Goal: Check status: Check status

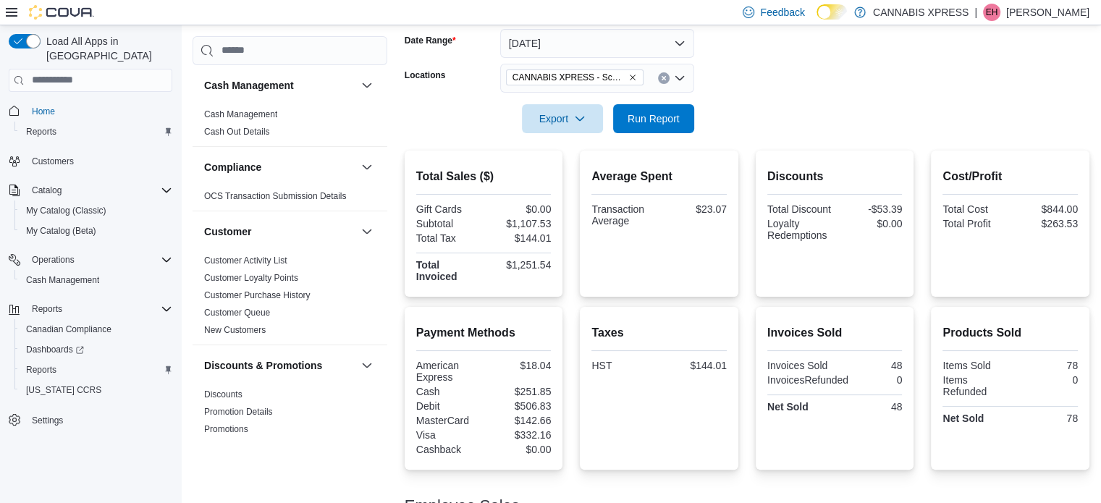
scroll to position [998, 0]
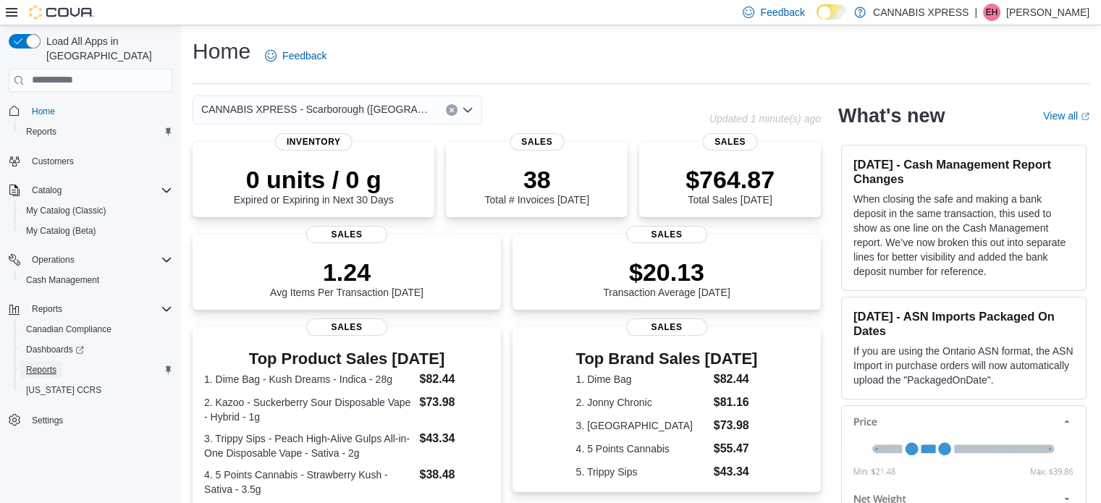
click at [58, 361] on link "Reports" at bounding box center [41, 369] width 42 height 17
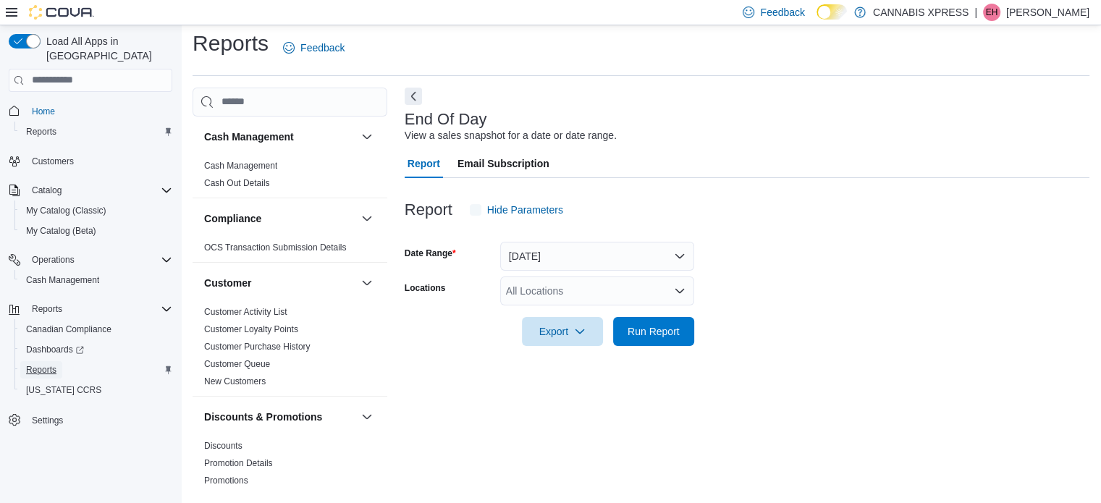
scroll to position [9, 0]
click at [554, 285] on div "All Locations" at bounding box center [597, 289] width 194 height 29
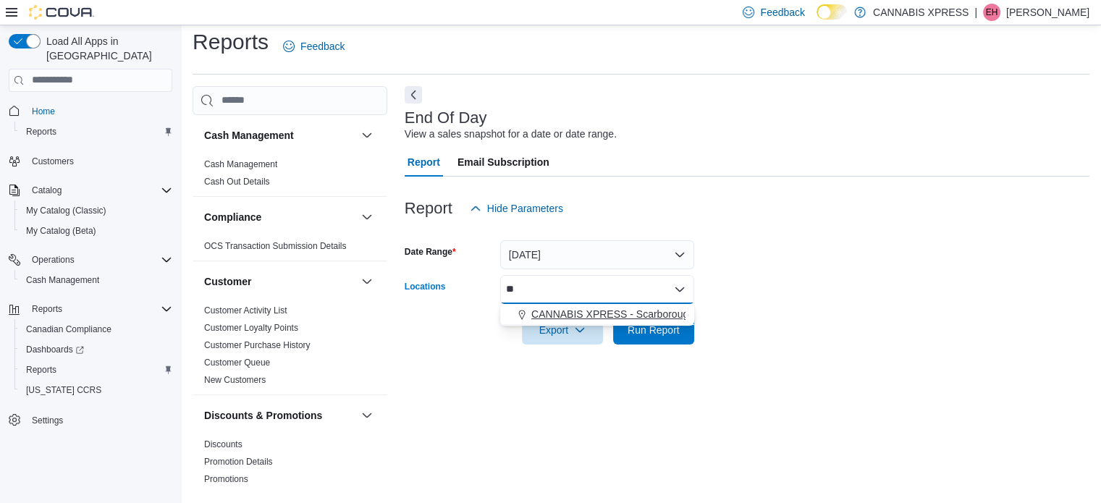
type input "**"
drag, startPoint x: 564, startPoint y: 309, endPoint x: 797, endPoint y: 261, distance: 237.8
click at [567, 309] on span "CANNABIS XPRESS - Scarborough (Steeles Avenue)" at bounding box center [670, 314] width 278 height 14
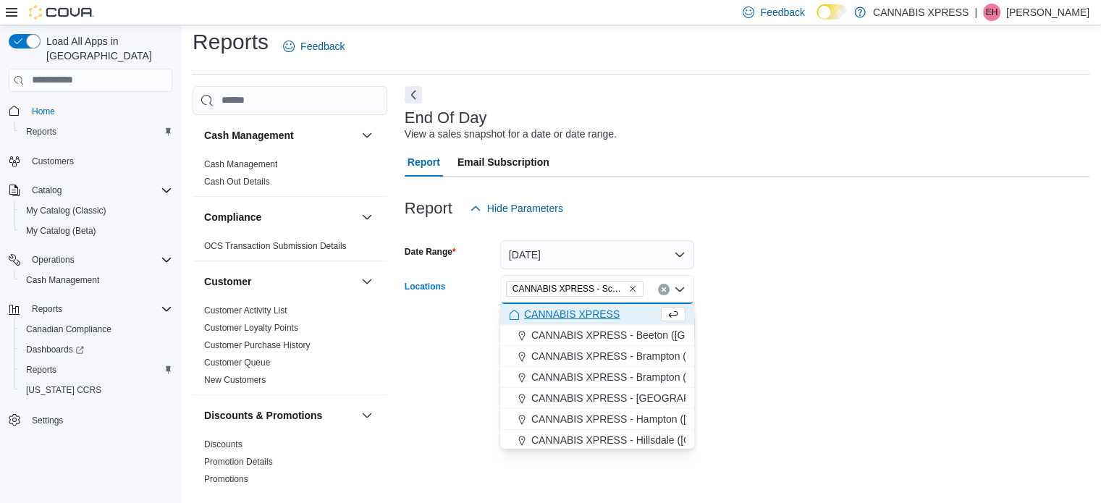
drag, startPoint x: 805, startPoint y: 261, endPoint x: 693, endPoint y: 319, distance: 125.6
click at [781, 280] on form "Date Range Today Locations CANNABIS XPRESS - Scarborough (Steeles Avenue) Combo…" at bounding box center [746, 284] width 684 height 122
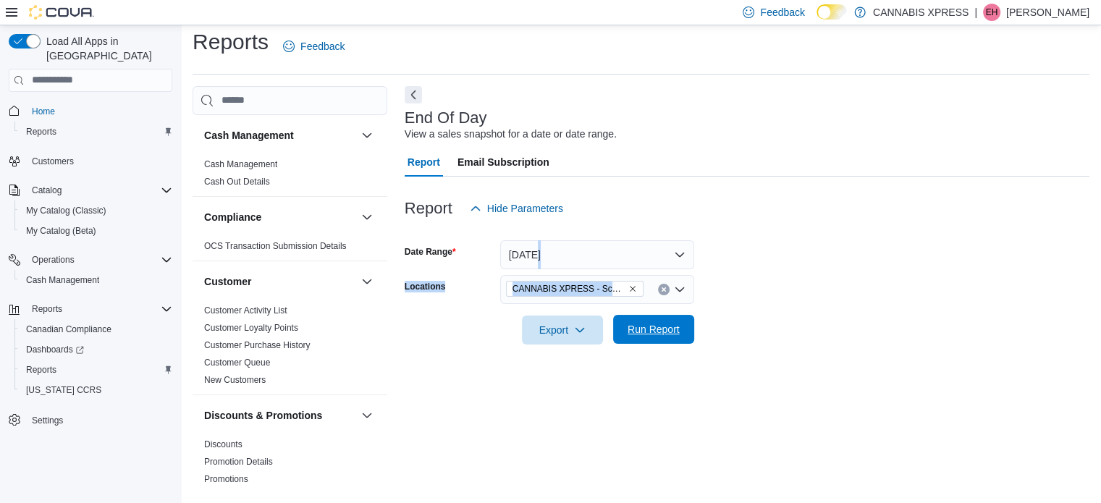
click at [689, 317] on button "Run Report" at bounding box center [653, 329] width 81 height 29
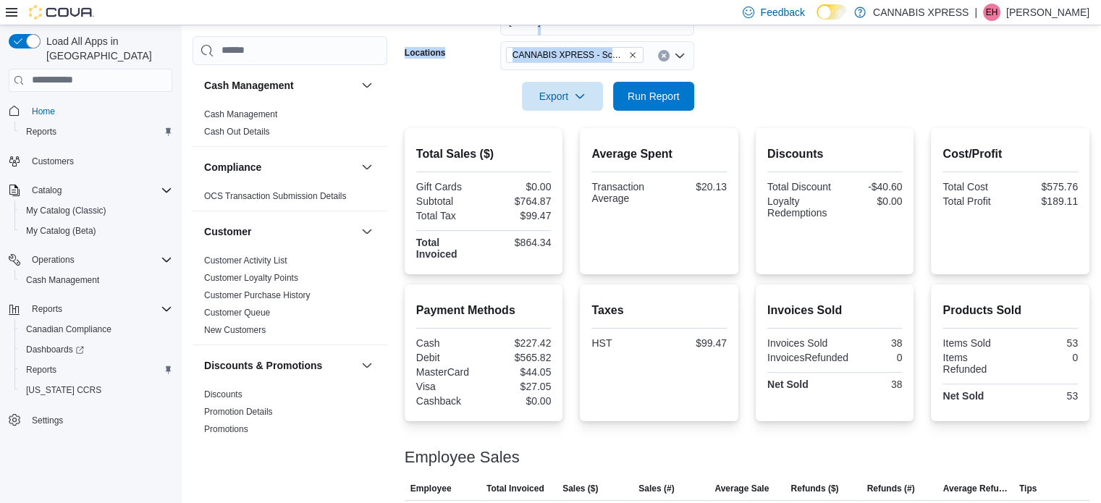
scroll to position [281, 0]
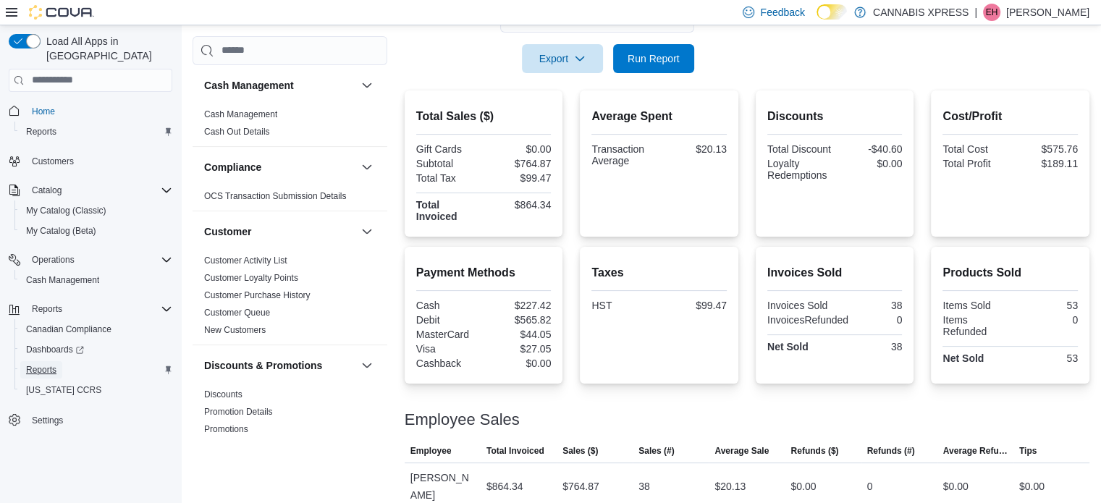
click at [46, 364] on span "Reports" at bounding box center [41, 370] width 30 height 12
drag, startPoint x: 513, startPoint y: 305, endPoint x: 551, endPoint y: 302, distance: 37.7
click at [551, 302] on div "$227.42" at bounding box center [518, 306] width 64 height 12
copy div "$227.42"
click at [52, 364] on span "Reports" at bounding box center [41, 370] width 30 height 12
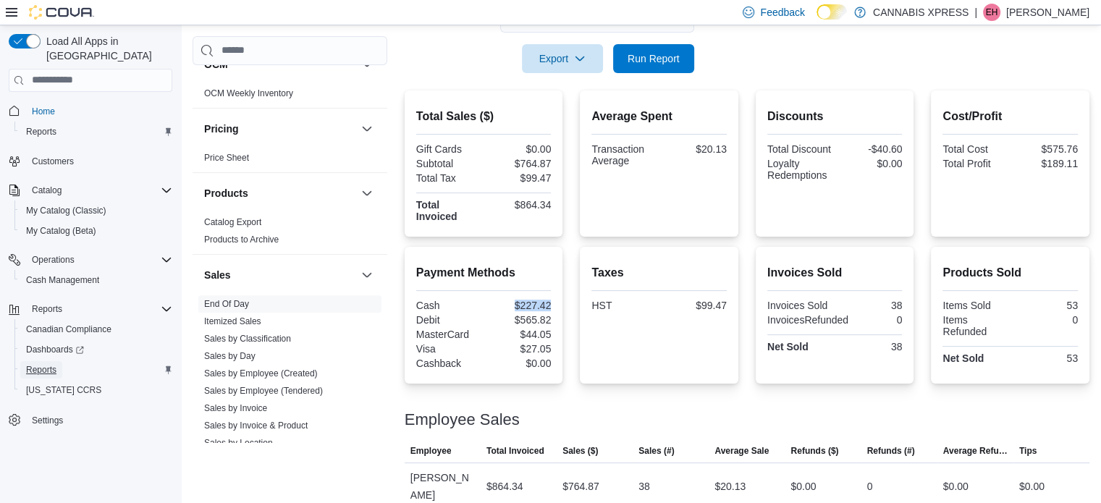
scroll to position [828, 0]
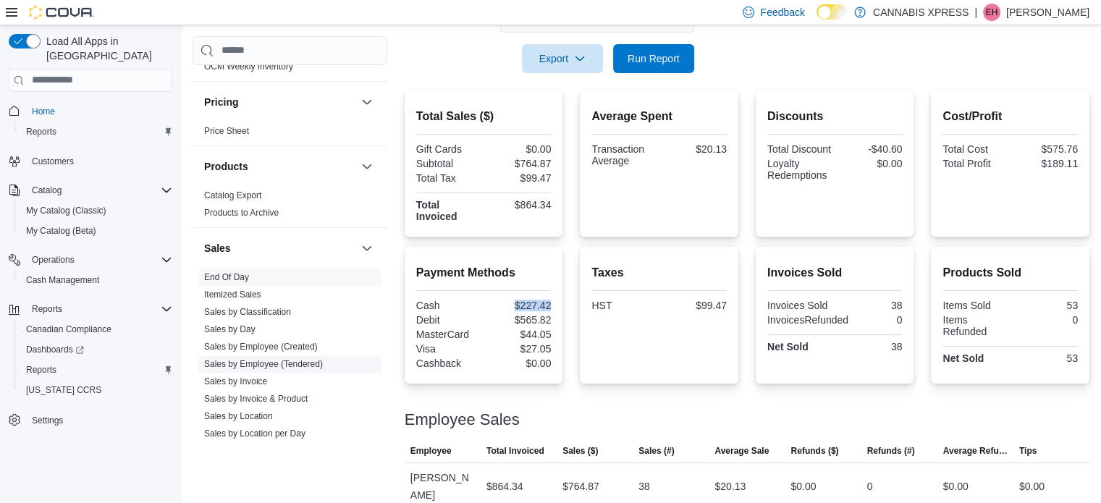
click at [243, 360] on link "Sales by Employee (Tendered)" at bounding box center [263, 364] width 119 height 10
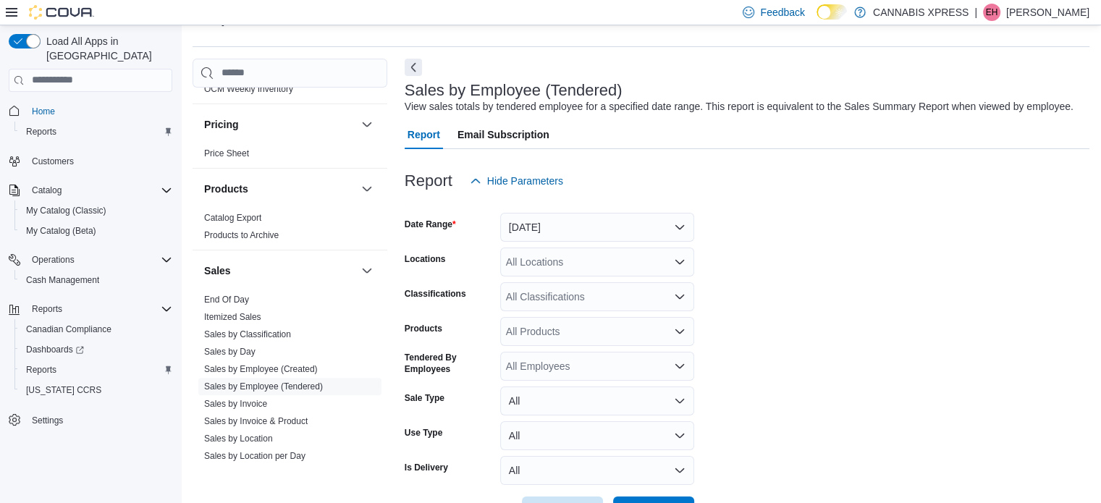
scroll to position [33, 0]
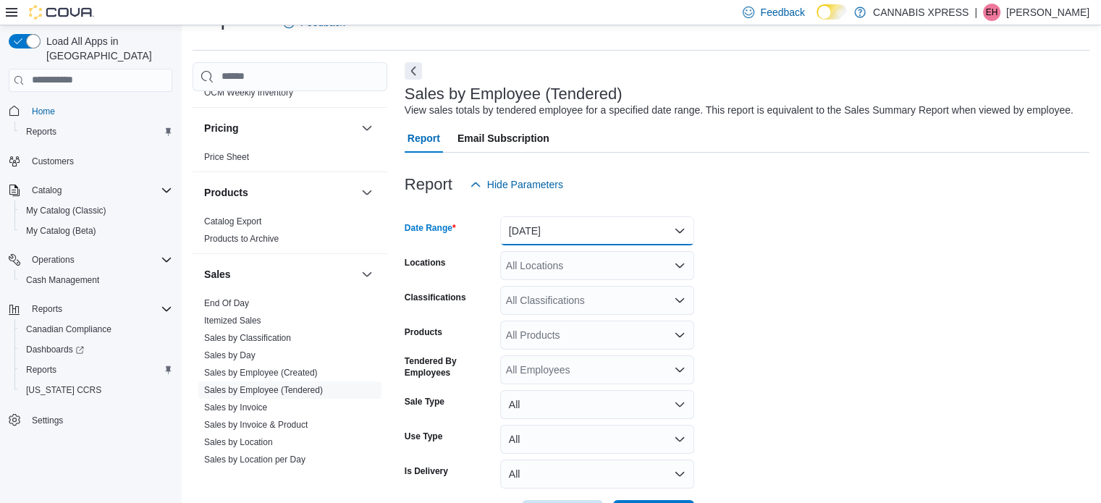
click at [540, 227] on button "Yesterday" at bounding box center [597, 230] width 194 height 29
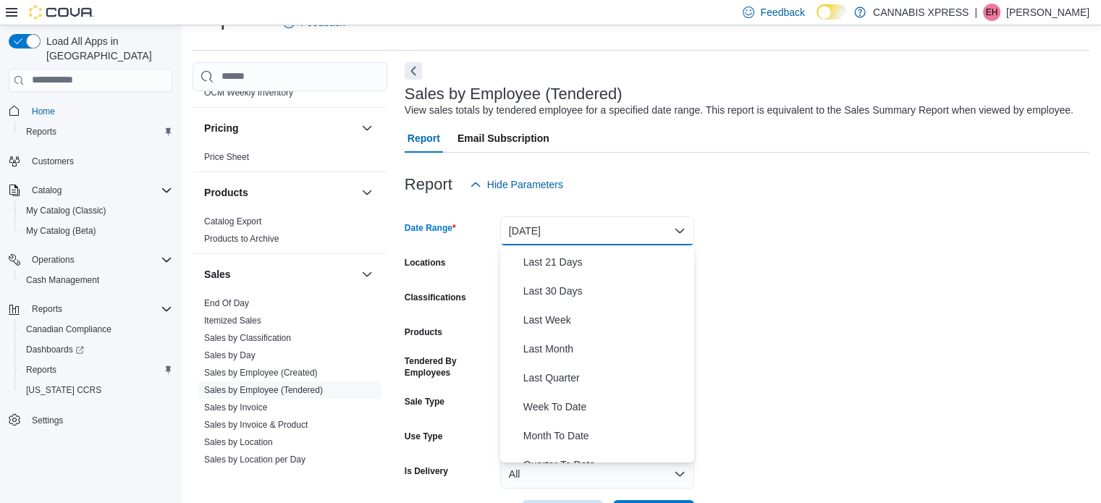
scroll to position [178, 0]
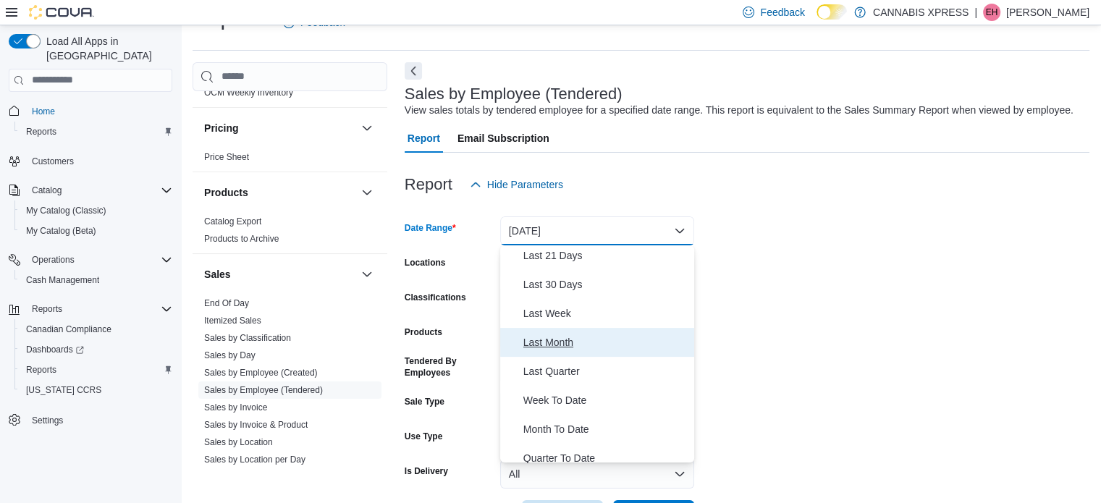
click at [608, 344] on span "Last Month" at bounding box center [605, 342] width 165 height 17
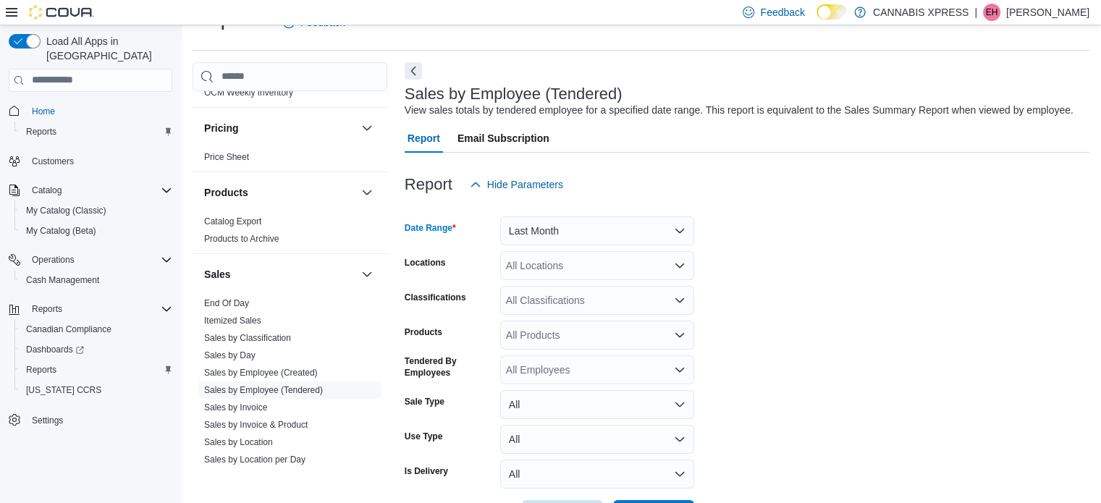
click at [598, 276] on div "All Locations" at bounding box center [597, 265] width 194 height 29
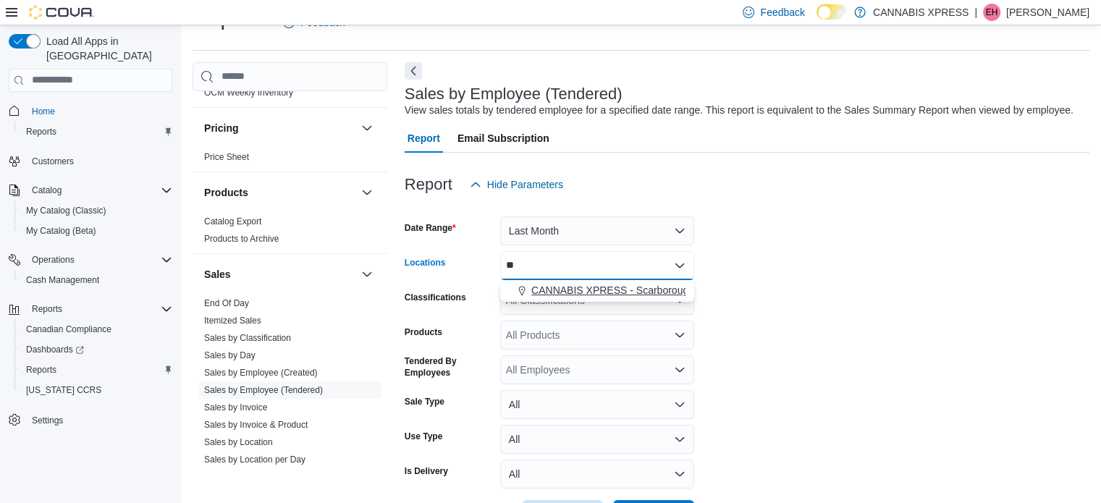
type input "**"
click at [599, 284] on button "CANNABIS XPRESS - Scarborough (Steeles Avenue)" at bounding box center [597, 290] width 194 height 21
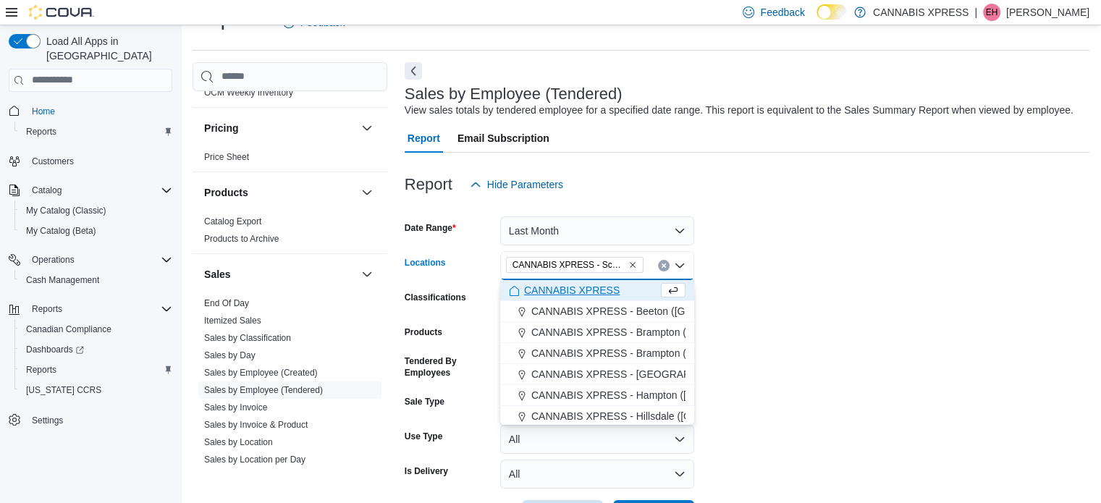
click at [811, 274] on form "Date Range Last Month Locations CANNABIS XPRESS - Scarborough (Steeles Avenue) …" at bounding box center [746, 364] width 684 height 330
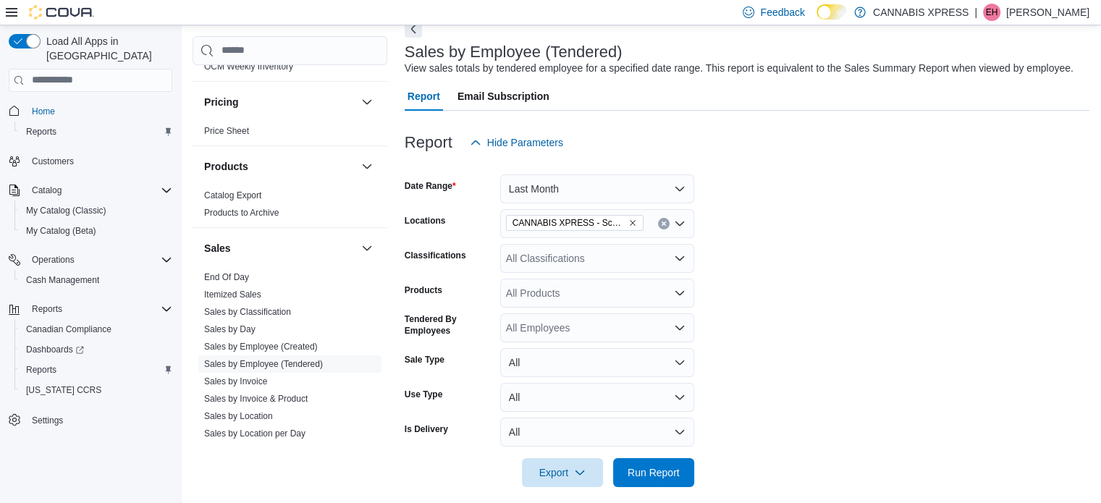
scroll to position [88, 0]
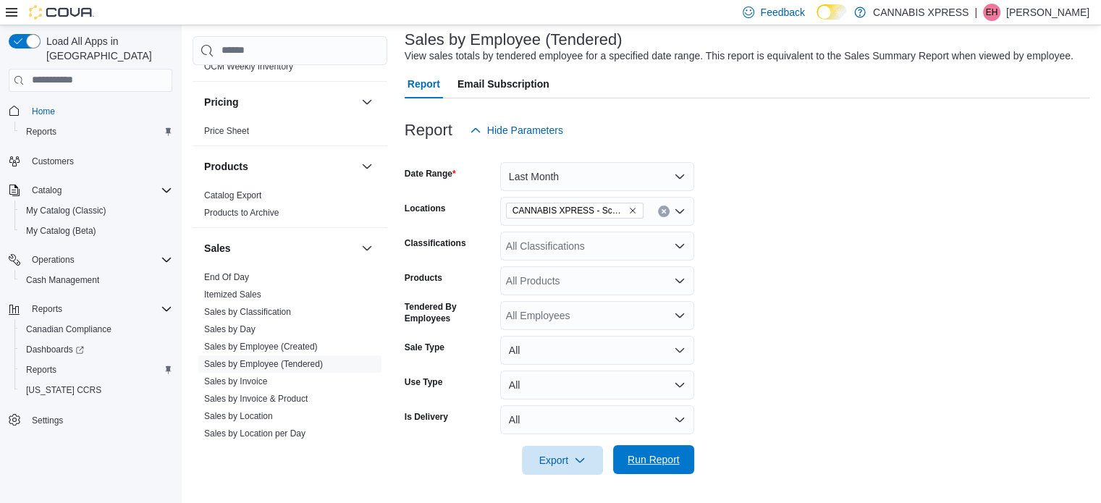
click at [666, 467] on span "Run Report" at bounding box center [654, 459] width 64 height 29
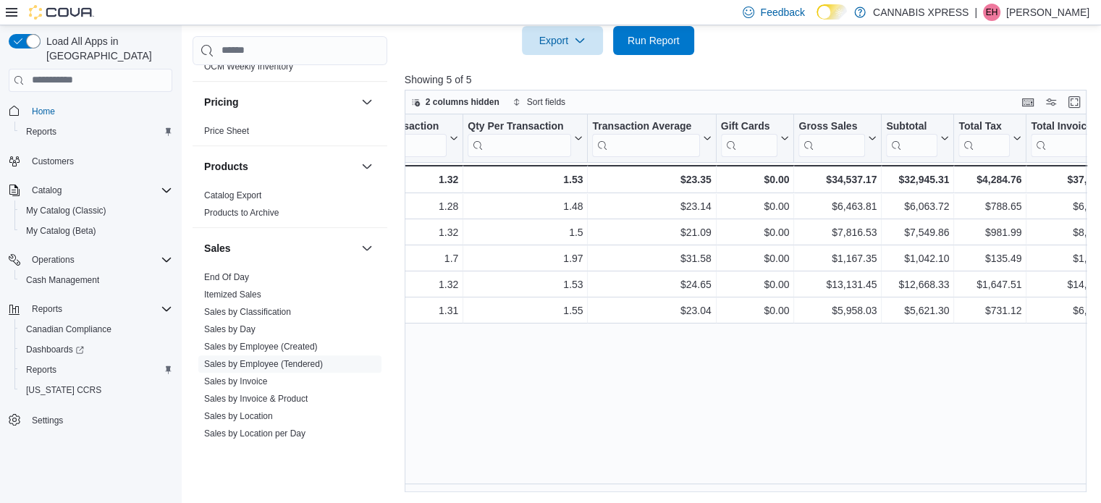
scroll to position [0, 451]
